Goal: Task Accomplishment & Management: Manage account settings

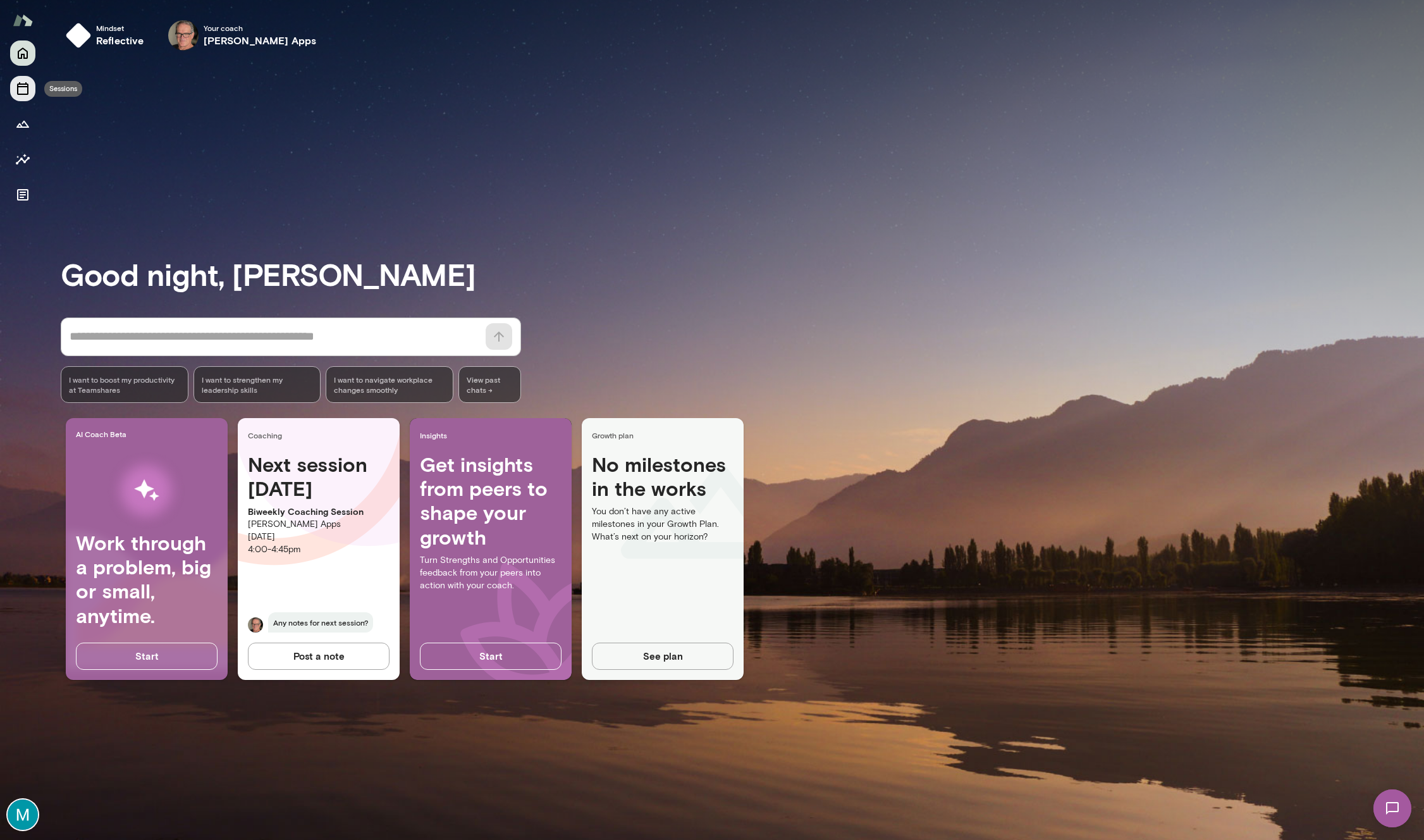
click at [25, 86] on icon "Sessions" at bounding box center [22, 88] width 11 height 13
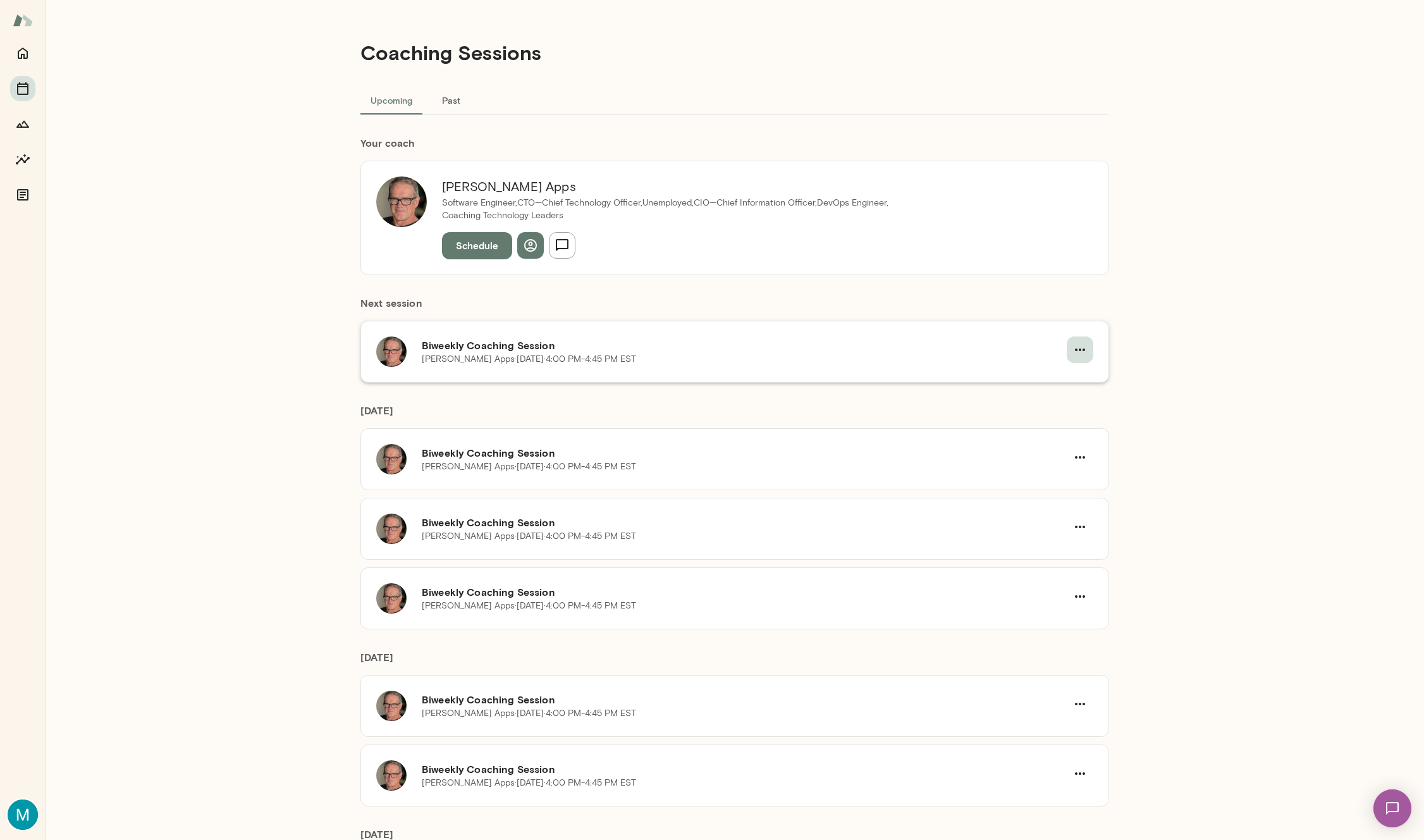
click at [1078, 346] on icon "button" at bounding box center [1080, 349] width 16 height 16
click at [1058, 398] on span "Cancel" at bounding box center [1057, 402] width 54 height 16
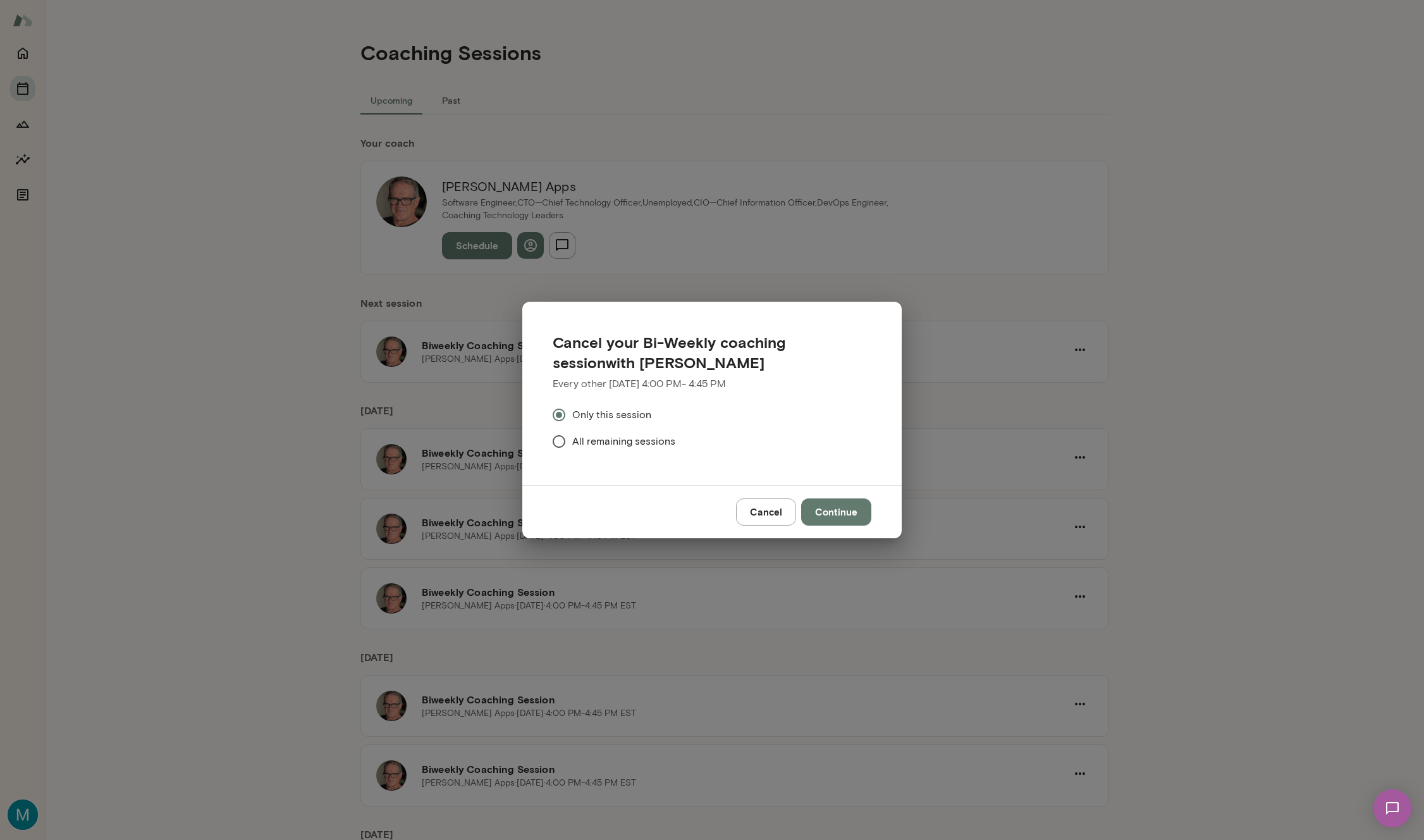
click at [817, 518] on button "Continue" at bounding box center [836, 511] width 70 height 27
